Goal: Transaction & Acquisition: Purchase product/service

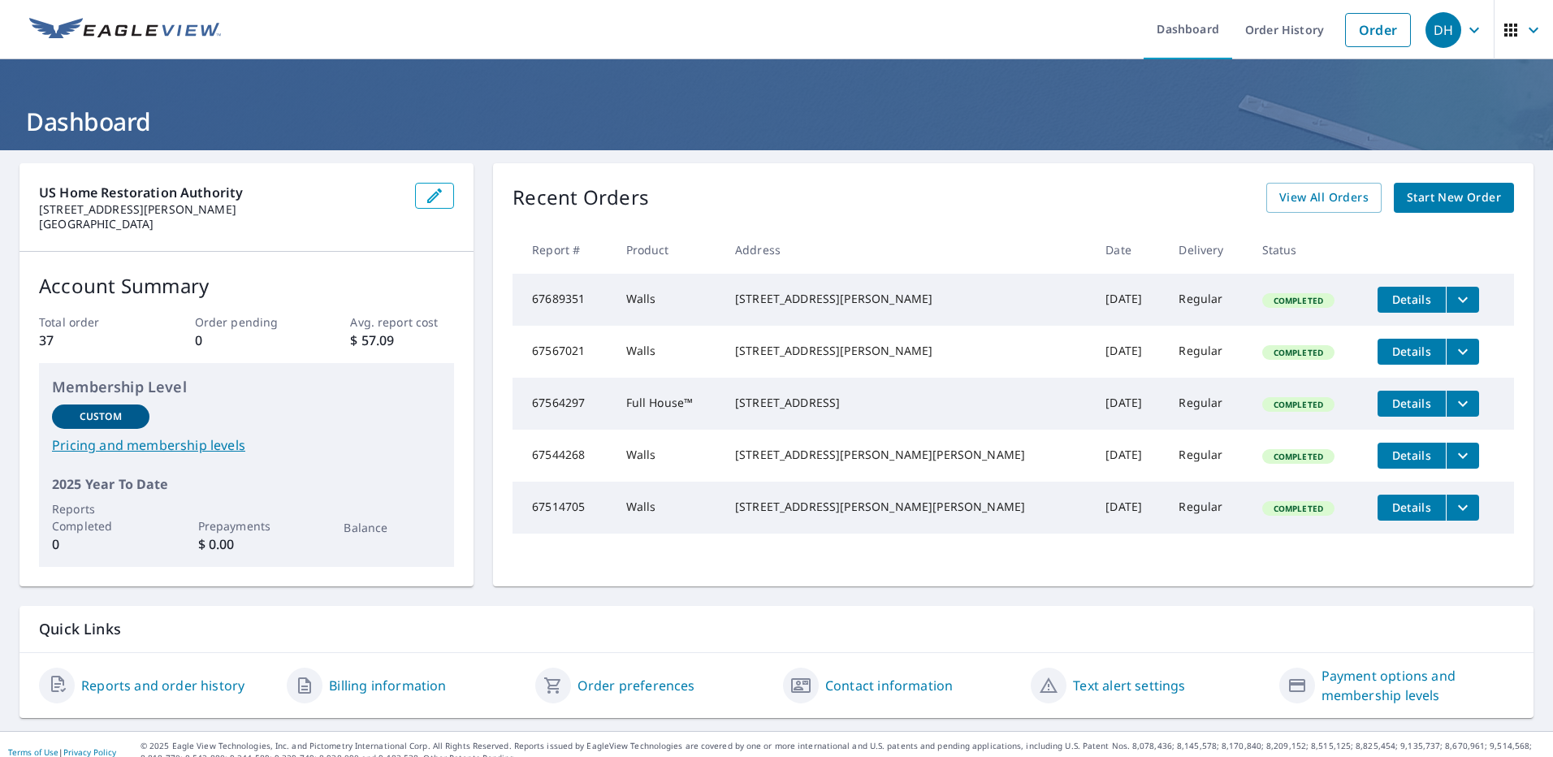
click at [1387, 299] on span "Details" at bounding box center [1411, 299] width 49 height 15
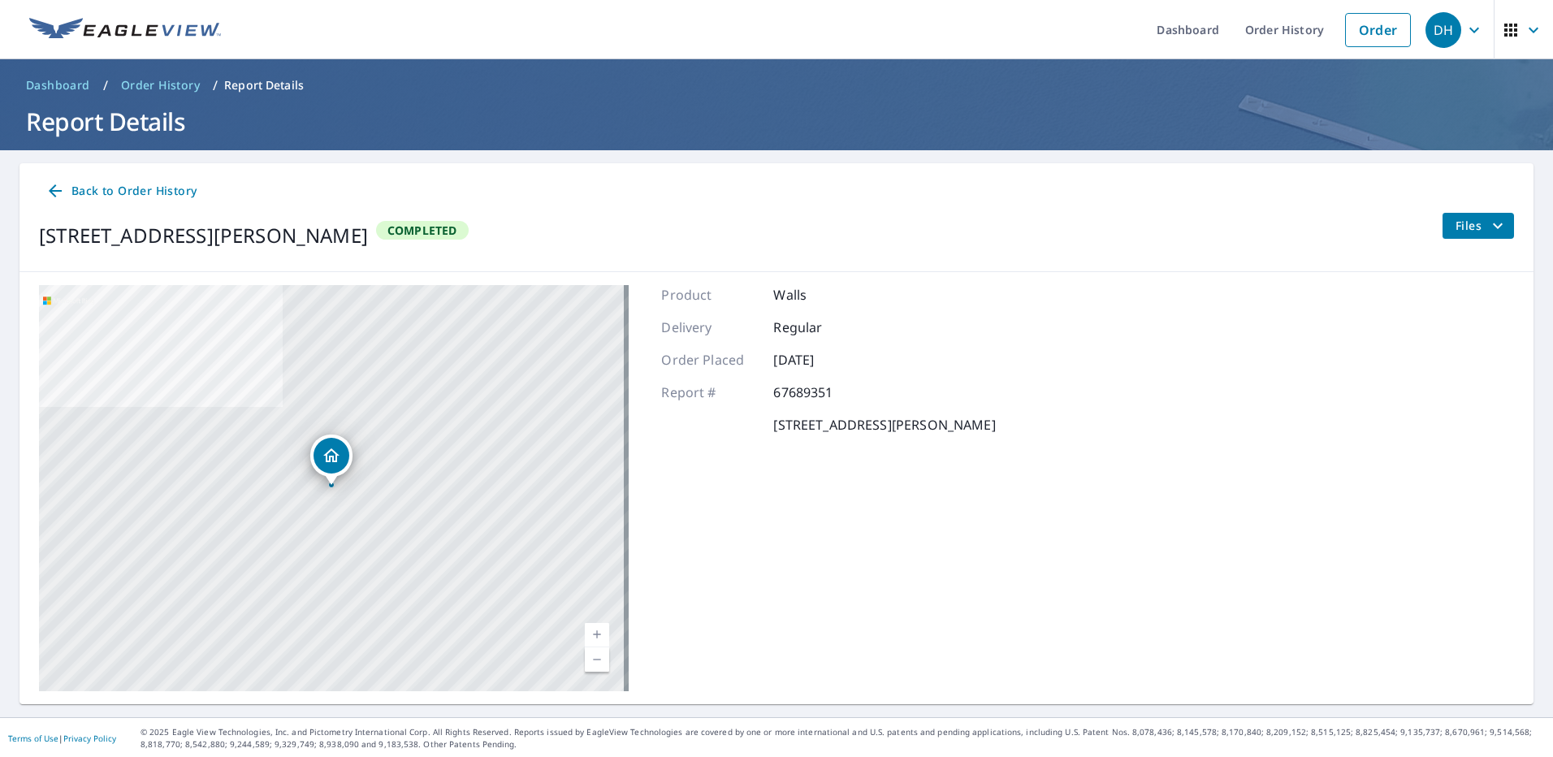
scroll to position [2, 0]
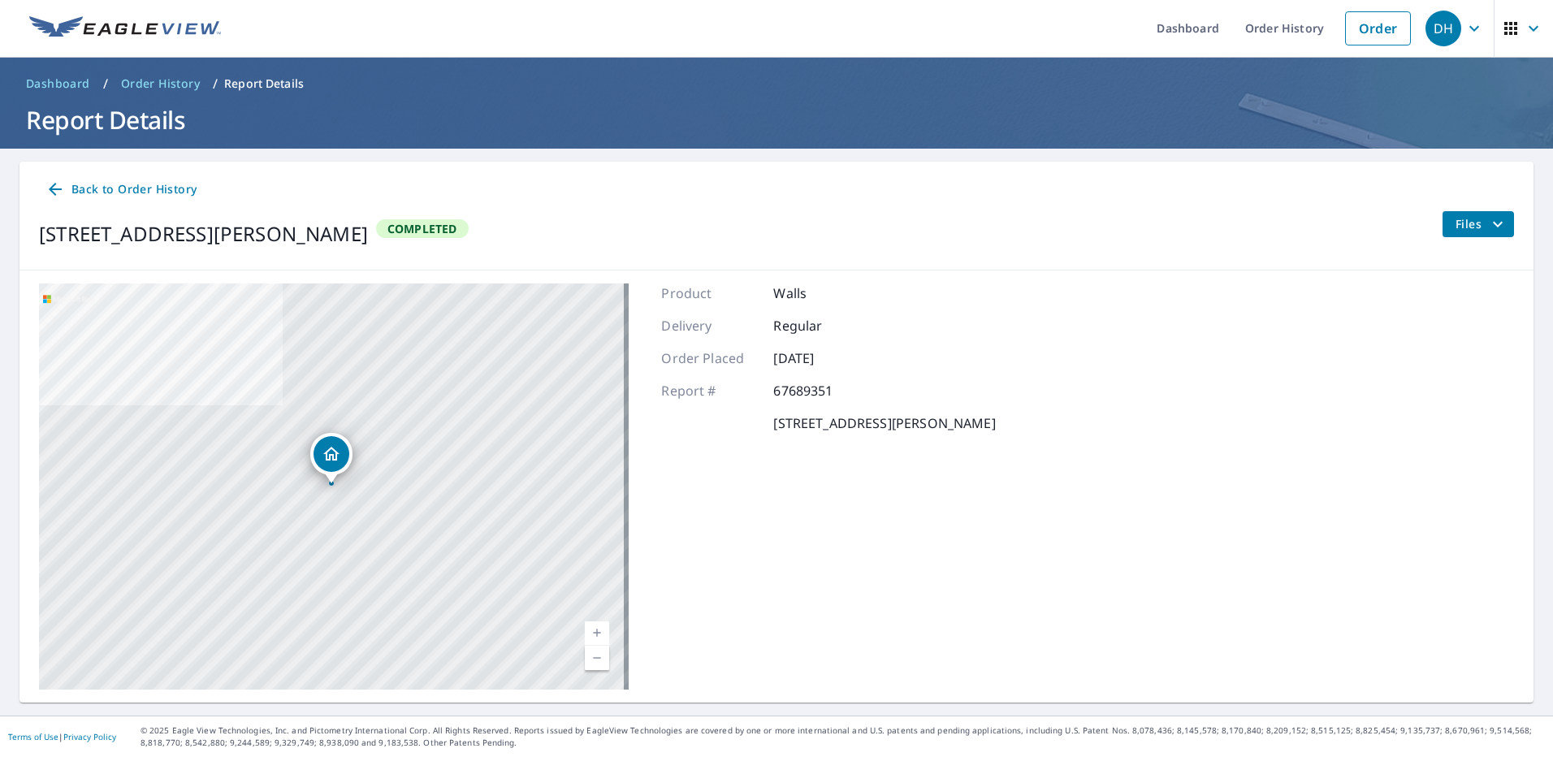
click at [76, 182] on span "Back to Order History" at bounding box center [120, 190] width 151 height 20
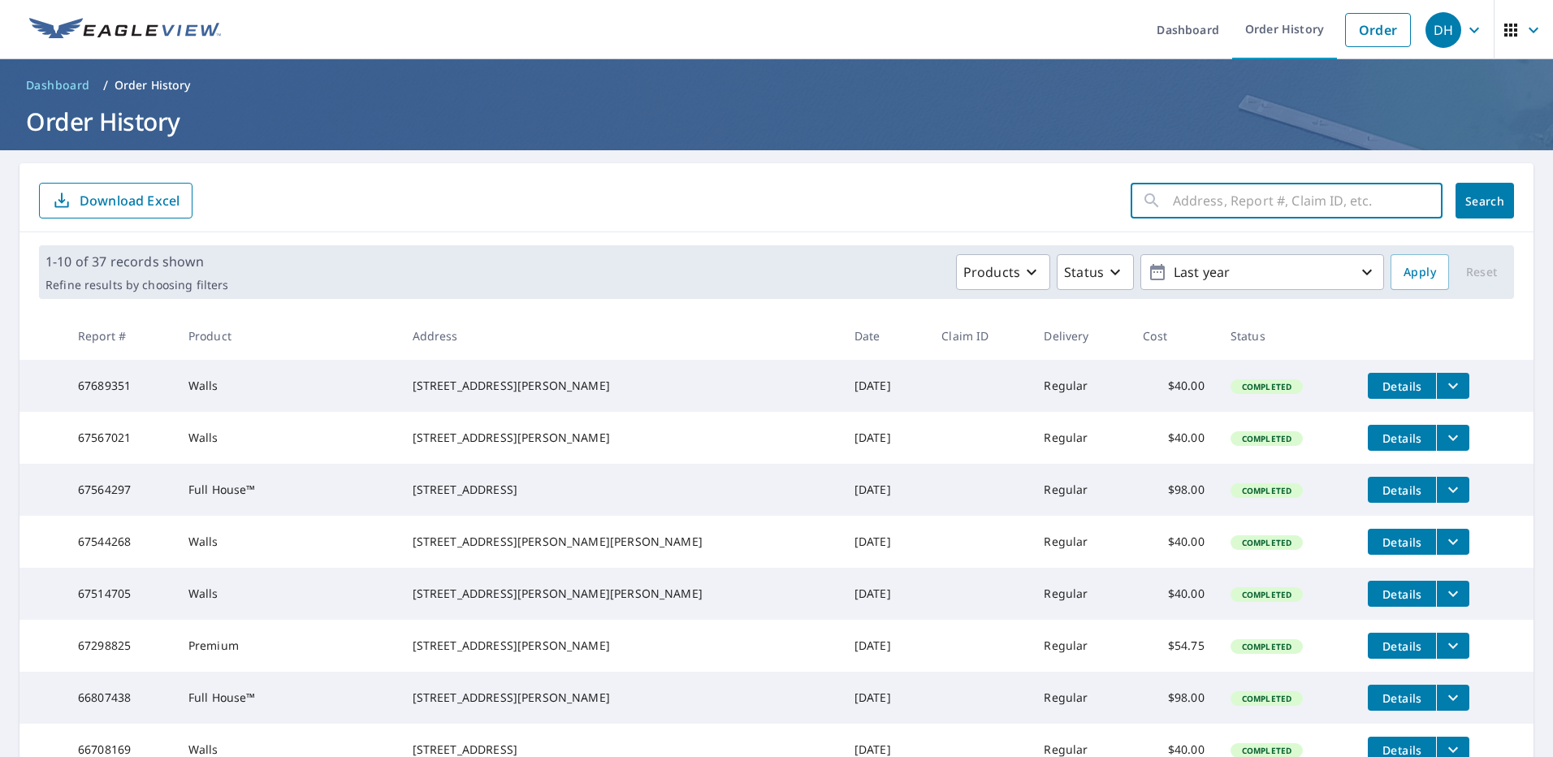
click at [1181, 201] on input "text" at bounding box center [1308, 200] width 270 height 45
type input "4"
drag, startPoint x: 65, startPoint y: 84, endPoint x: 75, endPoint y: 89, distance: 10.6
click at [65, 84] on span "Dashboard" at bounding box center [58, 85] width 64 height 16
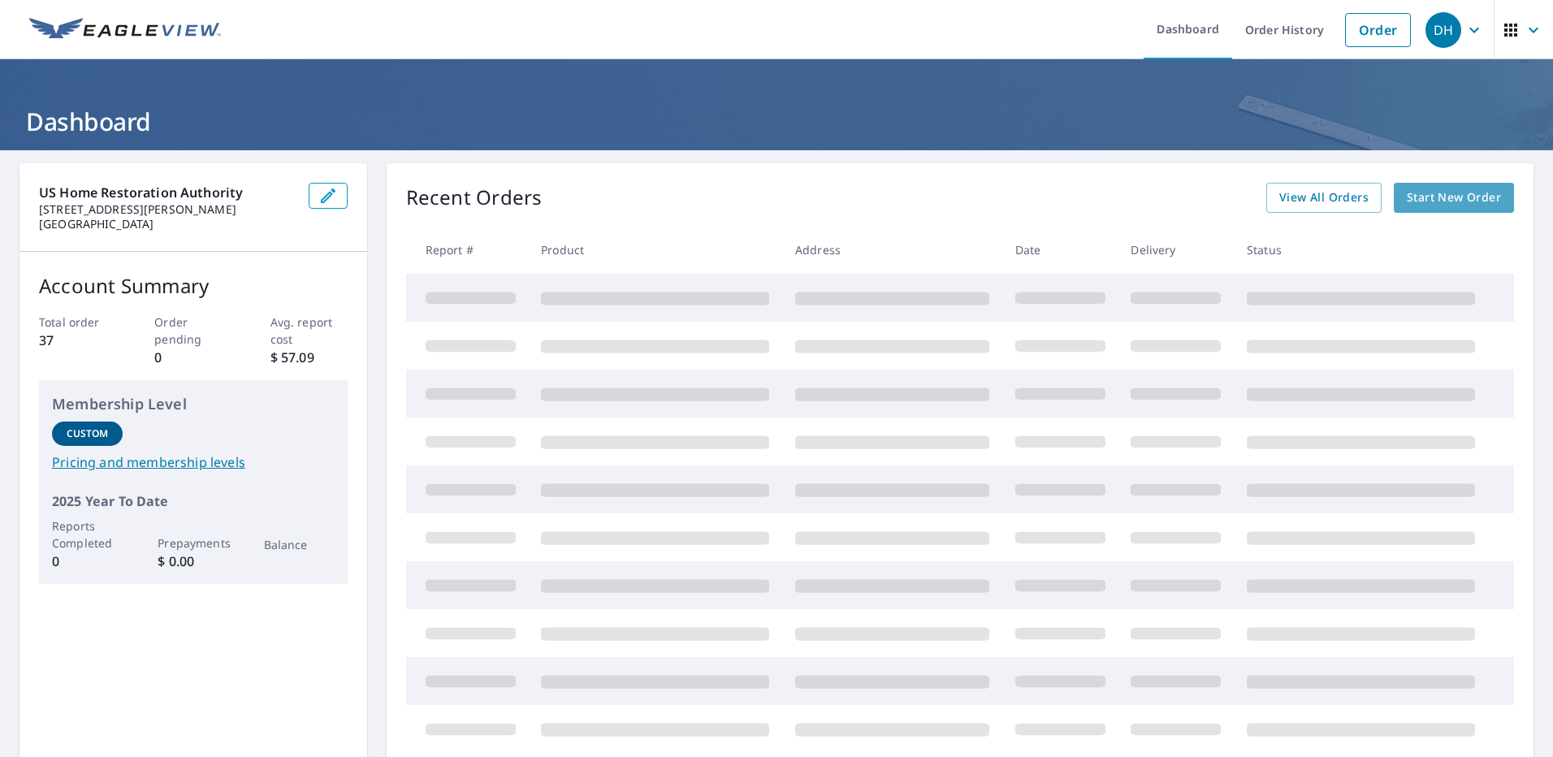
click at [1424, 197] on span "Start New Order" at bounding box center [1454, 198] width 94 height 20
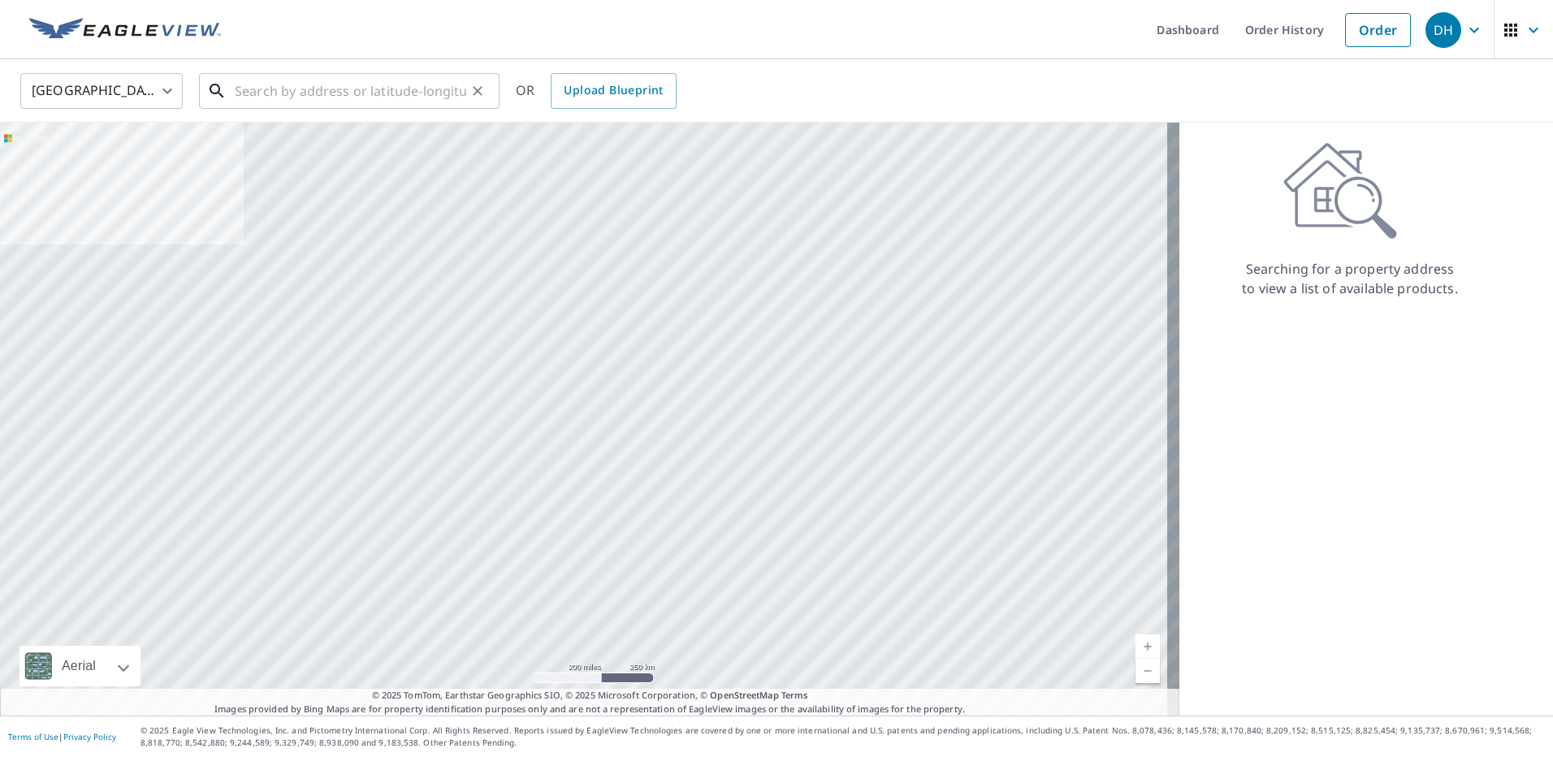
click at [249, 92] on input "text" at bounding box center [351, 90] width 232 height 45
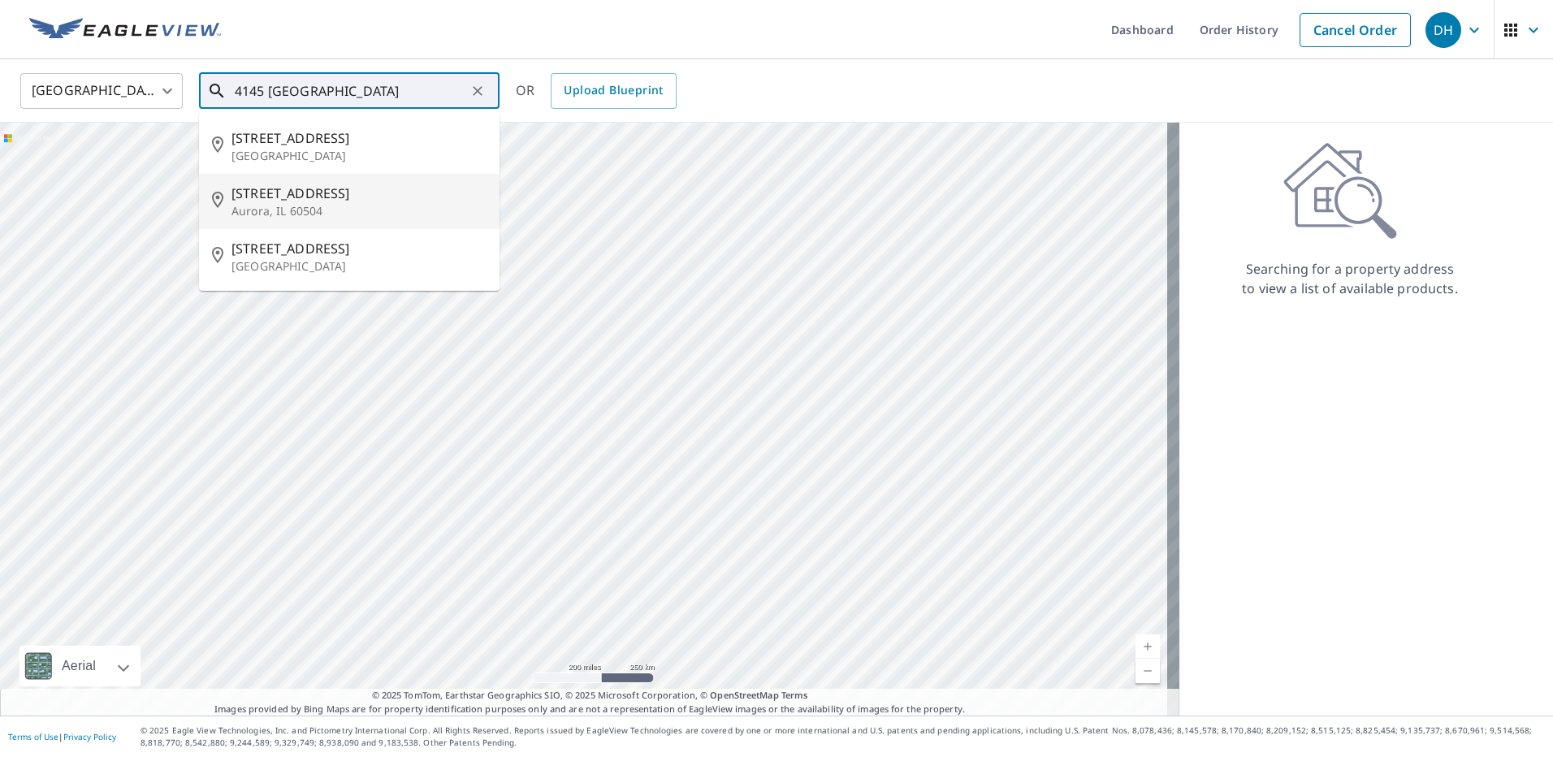
click at [291, 197] on span "[STREET_ADDRESS]" at bounding box center [359, 193] width 255 height 19
type input "[STREET_ADDRESS]"
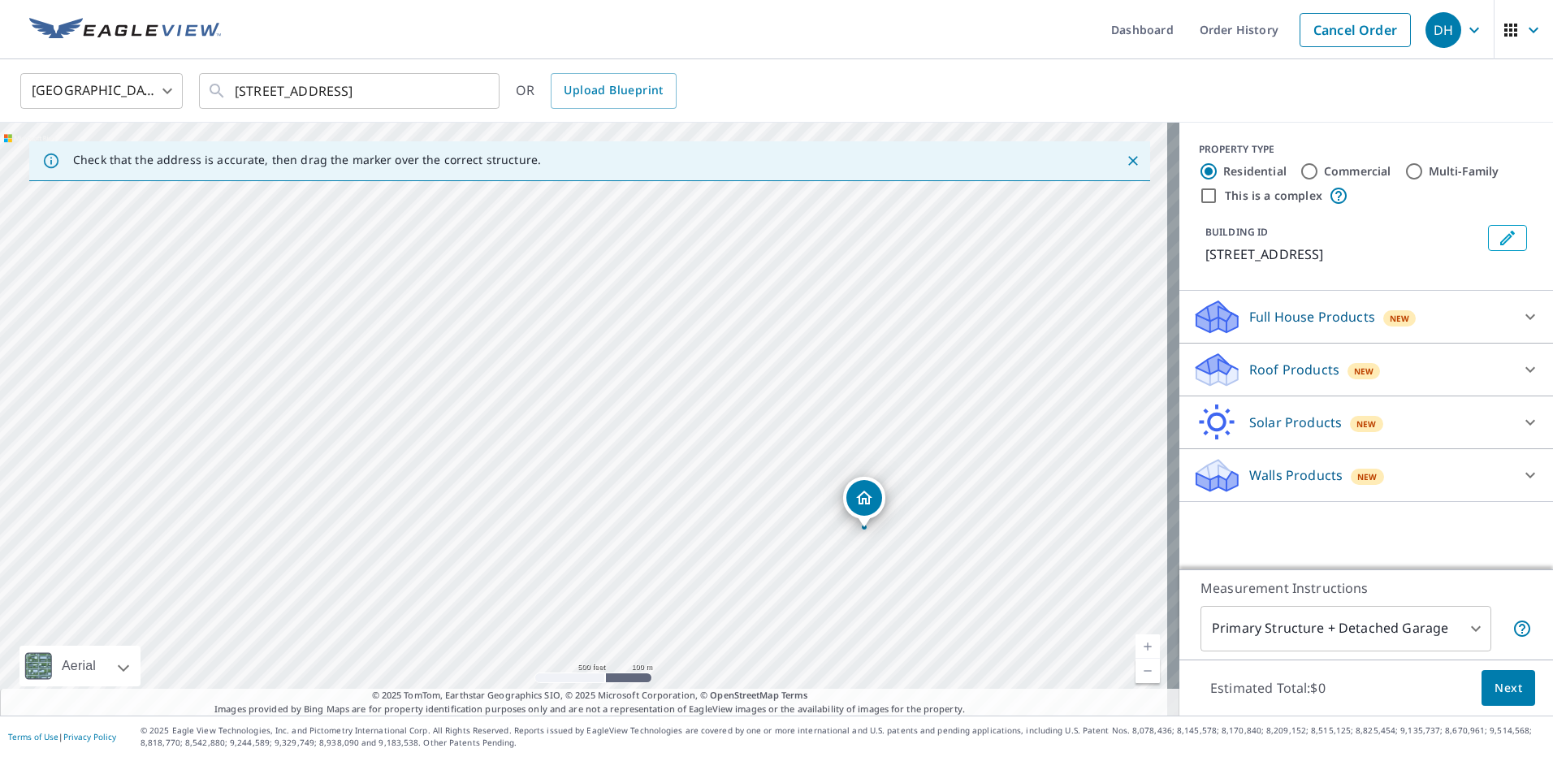
click at [1521, 475] on icon at bounding box center [1530, 474] width 19 height 19
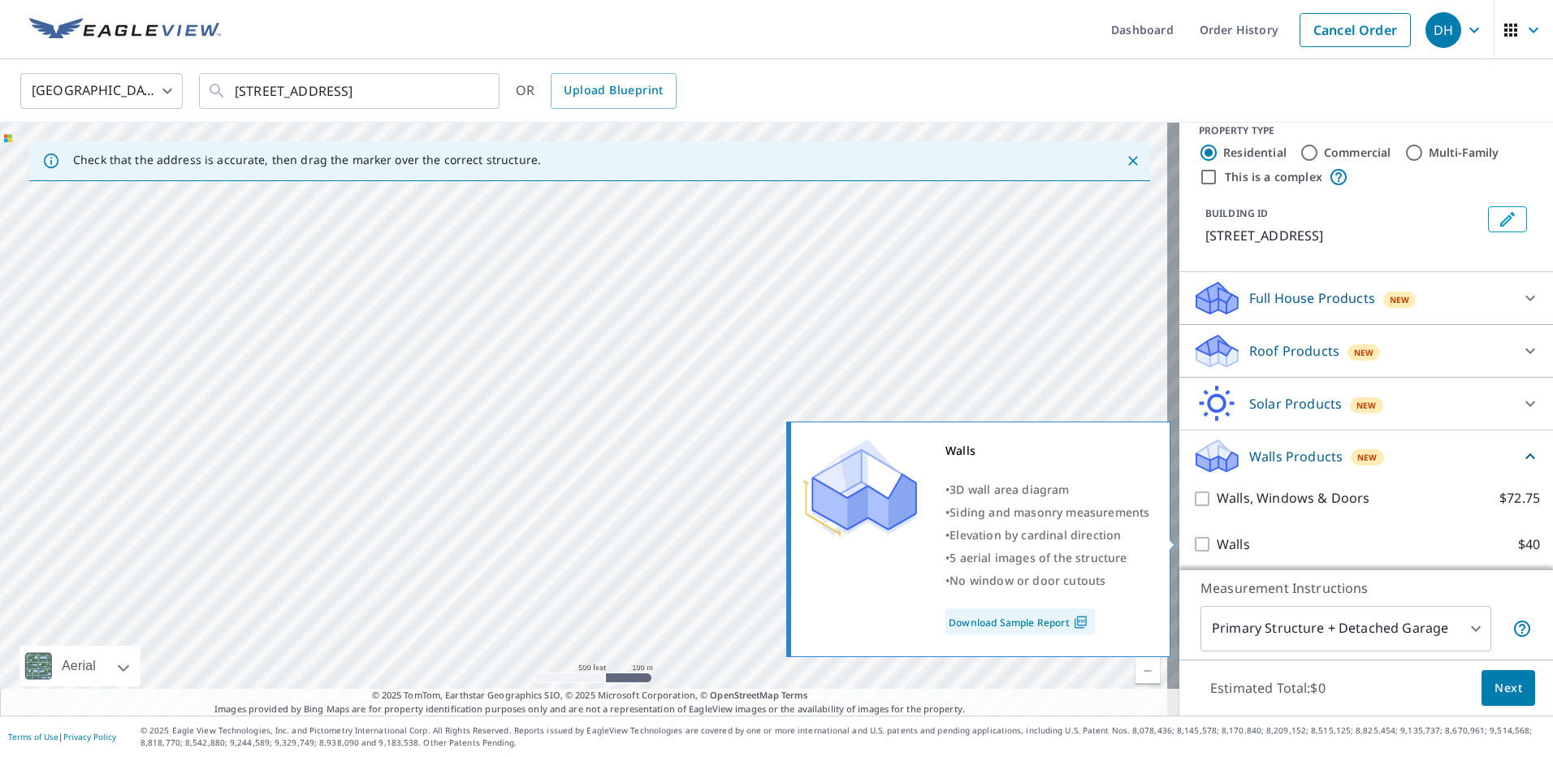
scroll to position [24, 0]
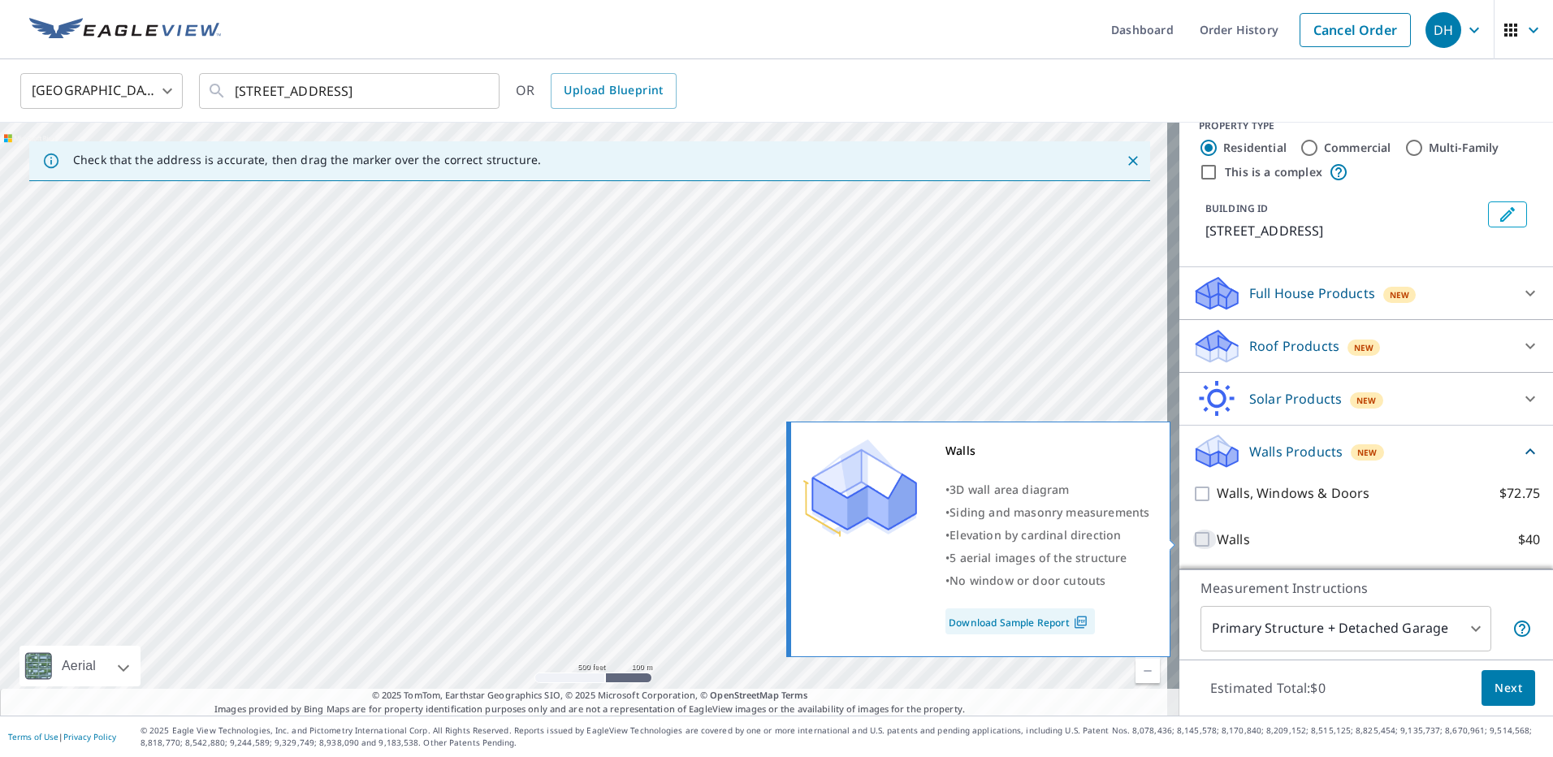
click at [1194, 539] on input "Walls $40" at bounding box center [1204, 539] width 24 height 19
checkbox input "true"
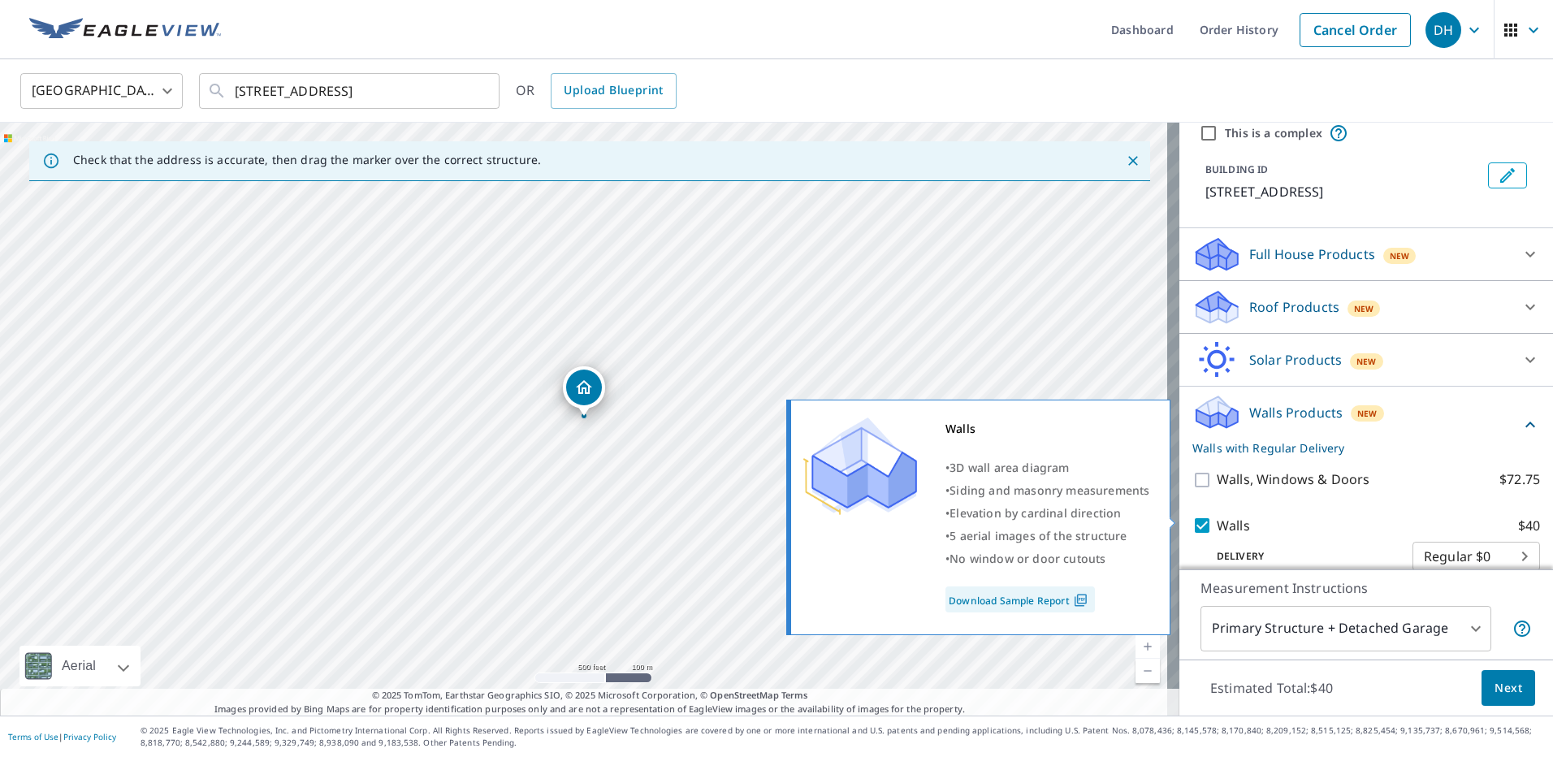
scroll to position [84, 0]
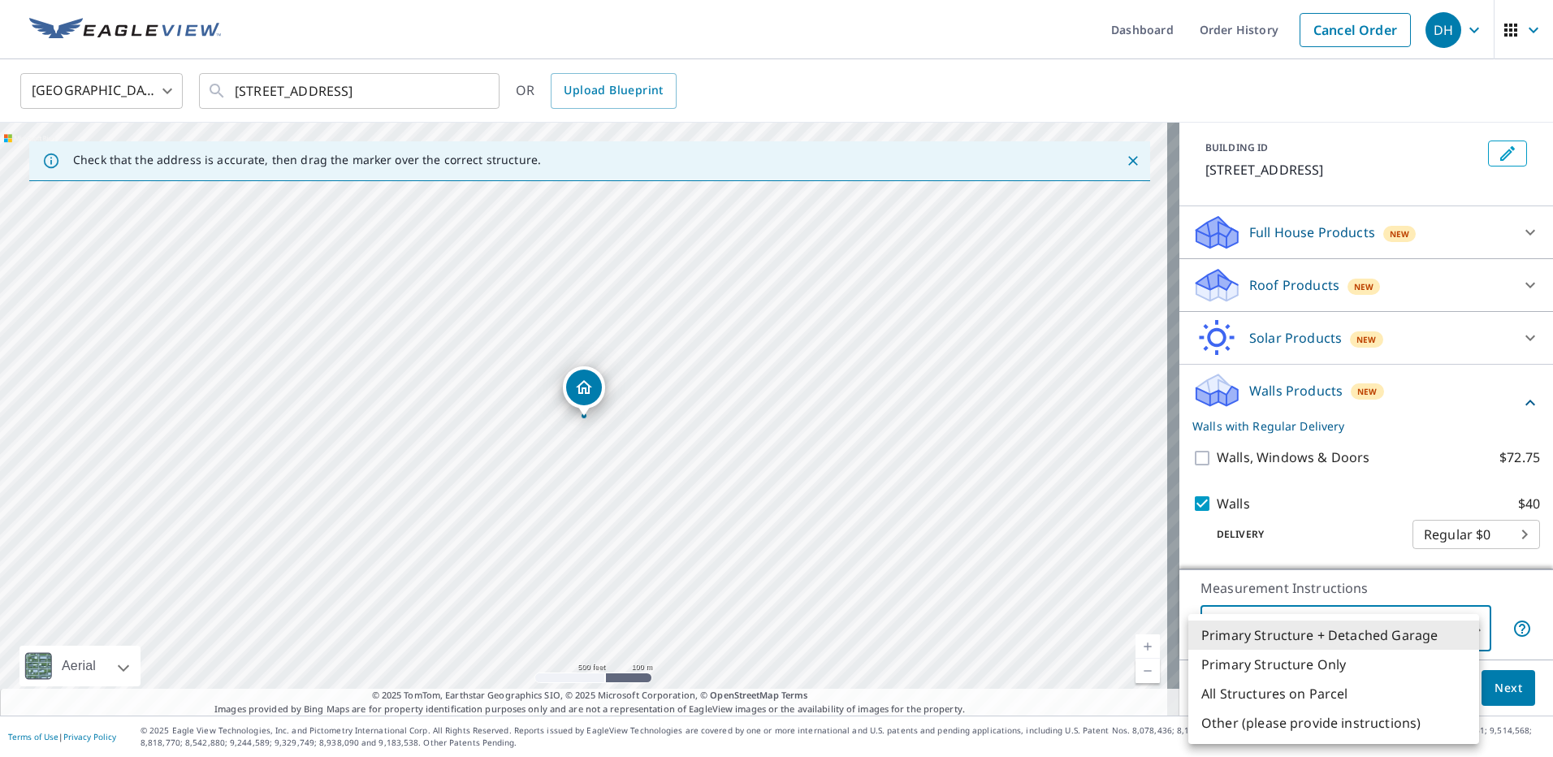
click at [1465, 628] on body "DH DH Dashboard Order History Cancel Order DH [GEOGRAPHIC_DATA] [GEOGRAPHIC_DAT…" at bounding box center [776, 378] width 1553 height 757
click at [1271, 692] on li "All Structures on Parcel" at bounding box center [1333, 693] width 291 height 29
type input "3"
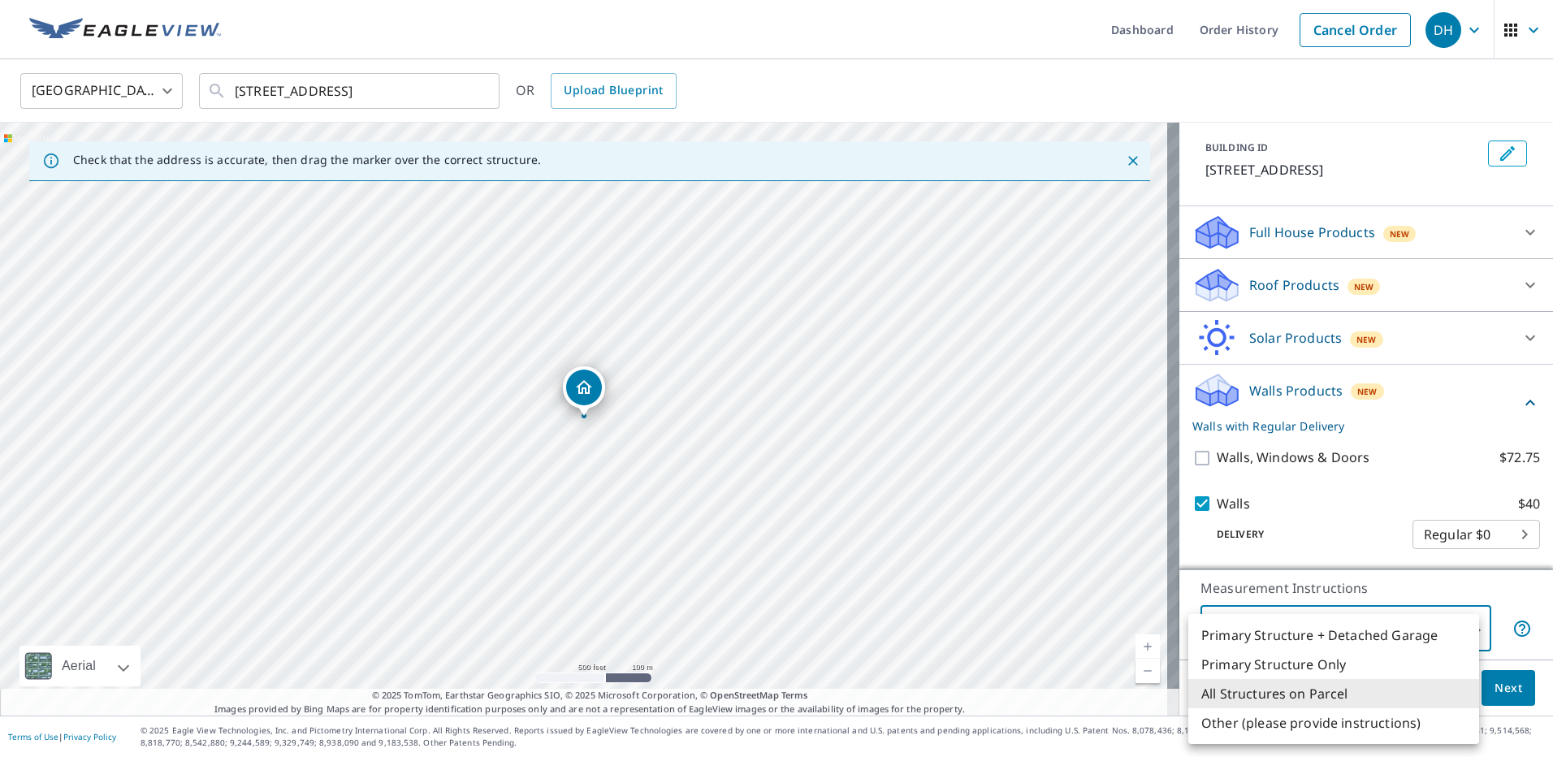
click at [1463, 628] on body "DH DH Dashboard Order History Cancel Order DH [GEOGRAPHIC_DATA] [GEOGRAPHIC_DAT…" at bounding box center [776, 378] width 1553 height 757
click at [1316, 533] on div at bounding box center [776, 378] width 1553 height 757
click at [1469, 632] on body "DH DH Dashboard Order History Cancel Order DH [GEOGRAPHIC_DATA] [GEOGRAPHIC_DAT…" at bounding box center [776, 378] width 1553 height 757
click at [1243, 695] on li "All Structures on Parcel" at bounding box center [1333, 693] width 291 height 29
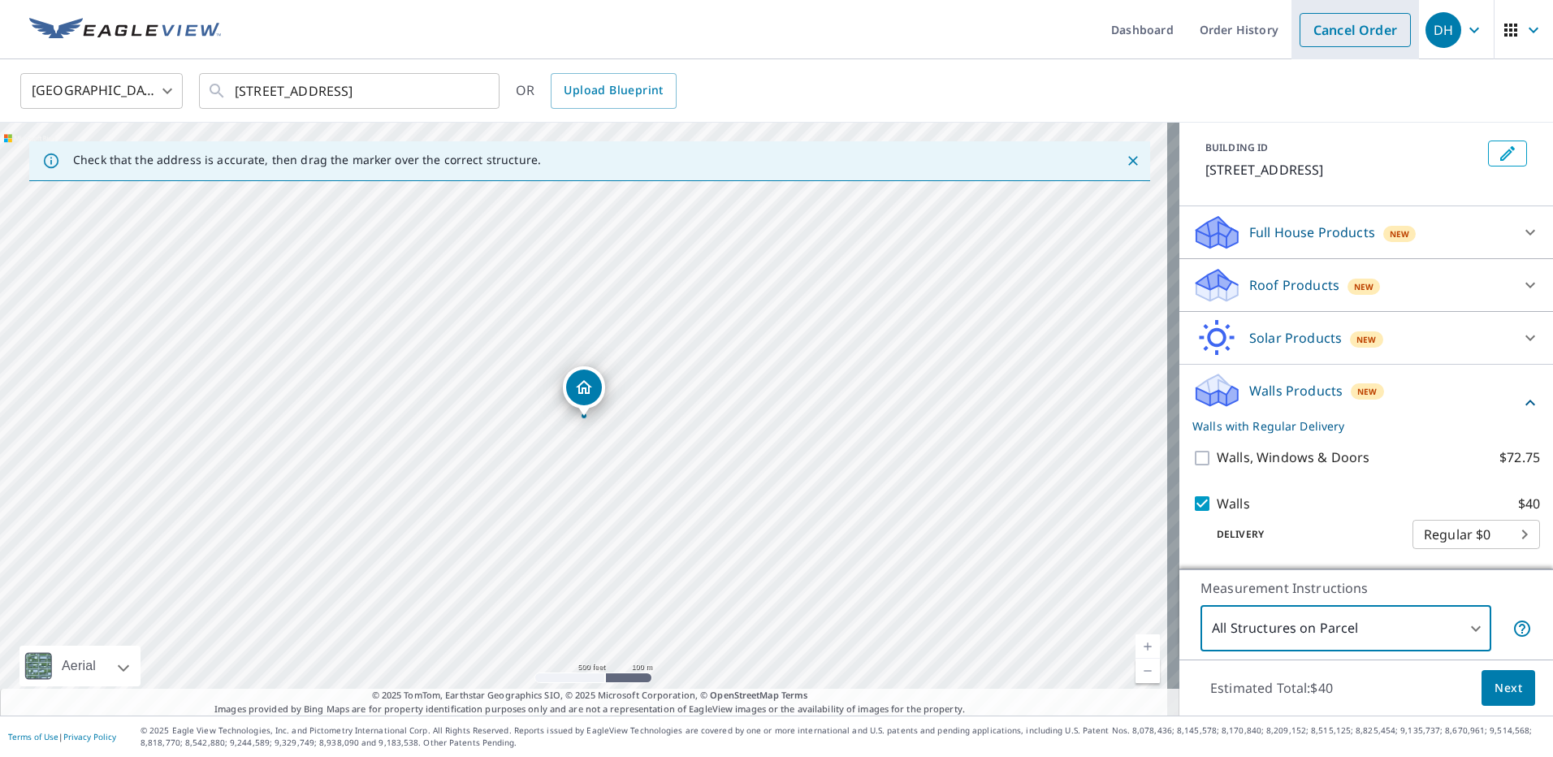
click at [1322, 32] on link "Cancel Order" at bounding box center [1355, 30] width 111 height 34
